Goal: Entertainment & Leisure: Browse casually

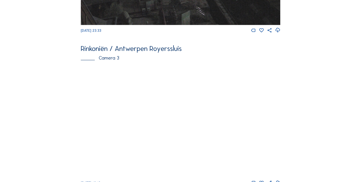
scroll to position [458, 0]
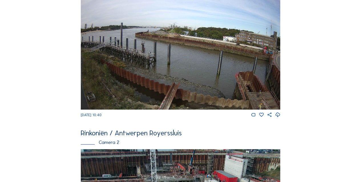
scroll to position [49, 0]
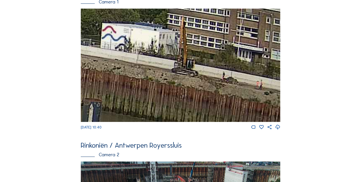
drag, startPoint x: 245, startPoint y: 60, endPoint x: 199, endPoint y: 59, distance: 45.7
click at [199, 59] on img at bounding box center [181, 65] width 200 height 113
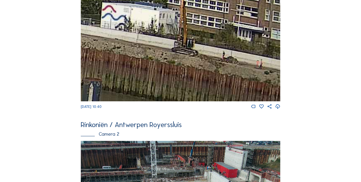
scroll to position [67, 0]
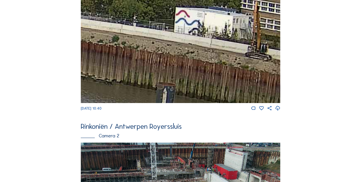
drag, startPoint x: 160, startPoint y: 73, endPoint x: 313, endPoint y: 77, distance: 153.2
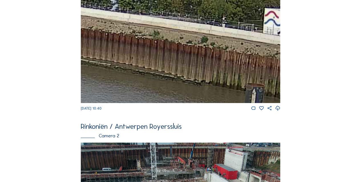
drag, startPoint x: 184, startPoint y: 65, endPoint x: 296, endPoint y: 65, distance: 112.3
click at [275, 65] on img at bounding box center [181, 46] width 200 height 113
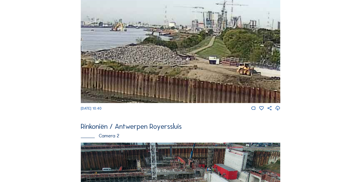
drag, startPoint x: 183, startPoint y: 54, endPoint x: 311, endPoint y: 119, distance: 143.6
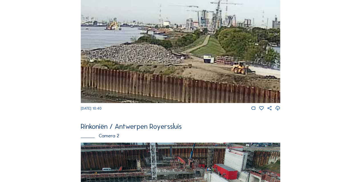
drag, startPoint x: 172, startPoint y: 66, endPoint x: 0, endPoint y: 41, distance: 173.5
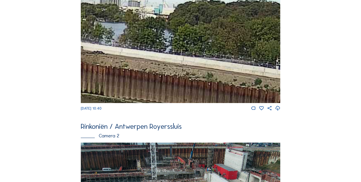
drag, startPoint x: 181, startPoint y: 55, endPoint x: 35, endPoint y: 43, distance: 146.2
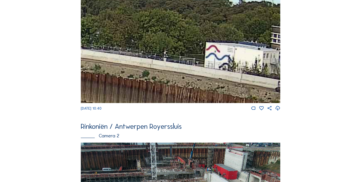
drag, startPoint x: 209, startPoint y: 59, endPoint x: 61, endPoint y: 43, distance: 149.1
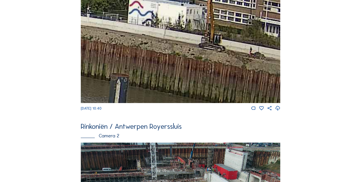
drag, startPoint x: 182, startPoint y: 82, endPoint x: 208, endPoint y: 53, distance: 38.5
click at [208, 53] on img at bounding box center [181, 46] width 200 height 113
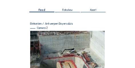
scroll to position [52, 0]
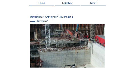
drag, startPoint x: 69, startPoint y: 41, endPoint x: 70, endPoint y: 64, distance: 22.9
click at [70, 64] on img at bounding box center [67, 46] width 75 height 44
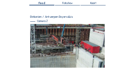
drag, startPoint x: 73, startPoint y: 37, endPoint x: 58, endPoint y: 45, distance: 16.6
click at [58, 44] on img at bounding box center [67, 46] width 75 height 44
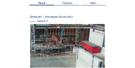
drag, startPoint x: 78, startPoint y: 55, endPoint x: 78, endPoint y: 69, distance: 14.6
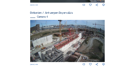
scroll to position [319, 0]
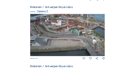
scroll to position [246, 0]
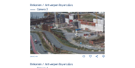
drag, startPoint x: 37, startPoint y: 22, endPoint x: 100, endPoint y: 25, distance: 63.5
click at [100, 25] on img at bounding box center [67, 33] width 75 height 42
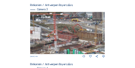
drag, startPoint x: 90, startPoint y: 27, endPoint x: 30, endPoint y: 48, distance: 63.0
click at [31, 49] on img at bounding box center [67, 33] width 75 height 42
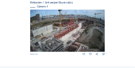
scroll to position [310, 0]
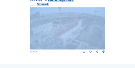
drag, startPoint x: 49, startPoint y: 1, endPoint x: 49, endPoint y: 20, distance: 18.6
click at [49, 20] on div "Rinkoniën / Antwerpen Royerssluis Camera 4 We 24 Sep 2025 11:05" at bounding box center [67, 26] width 75 height 55
